Goal: Task Accomplishment & Management: Use online tool/utility

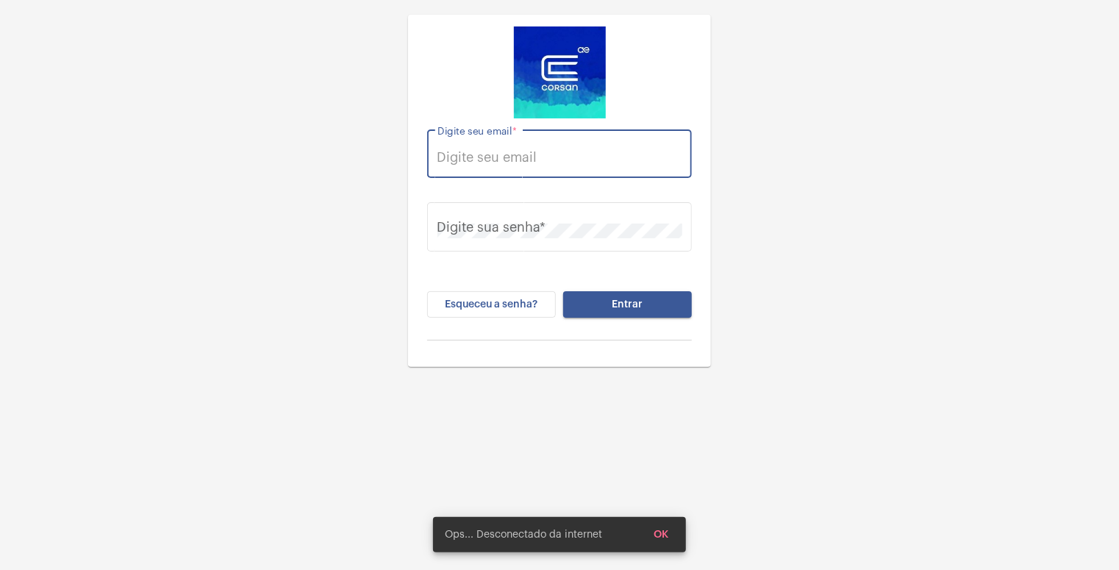
click at [462, 151] on input "Digite seu email *" at bounding box center [560, 157] width 245 height 15
type input "[EMAIL_ADDRESS][PERSON_NAME][DOMAIN_NAME]"
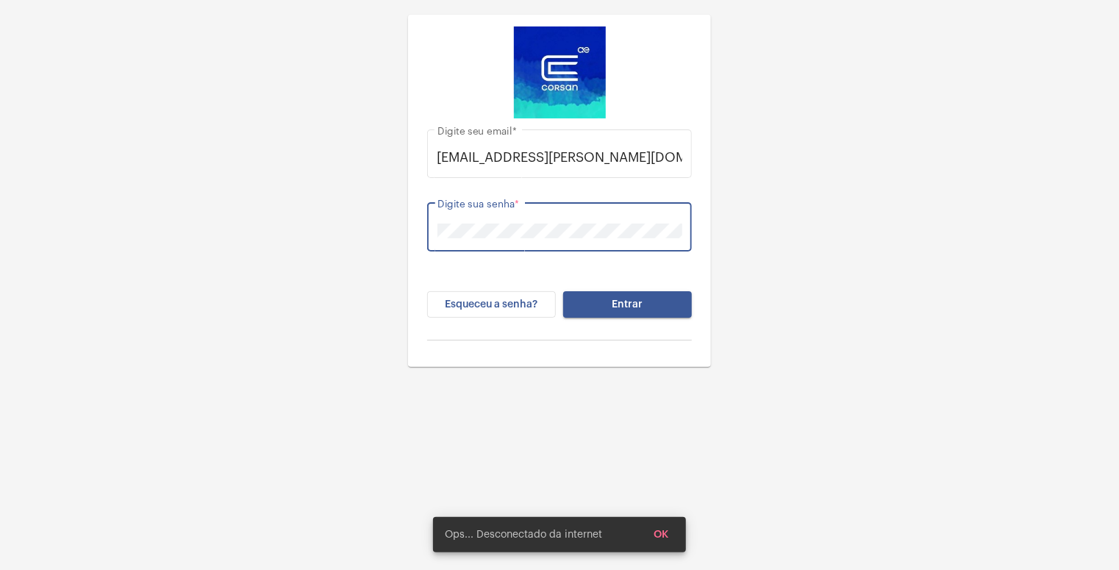
click at [647, 300] on button "Entrar" at bounding box center [627, 304] width 129 height 26
